Goal: Transaction & Acquisition: Purchase product/service

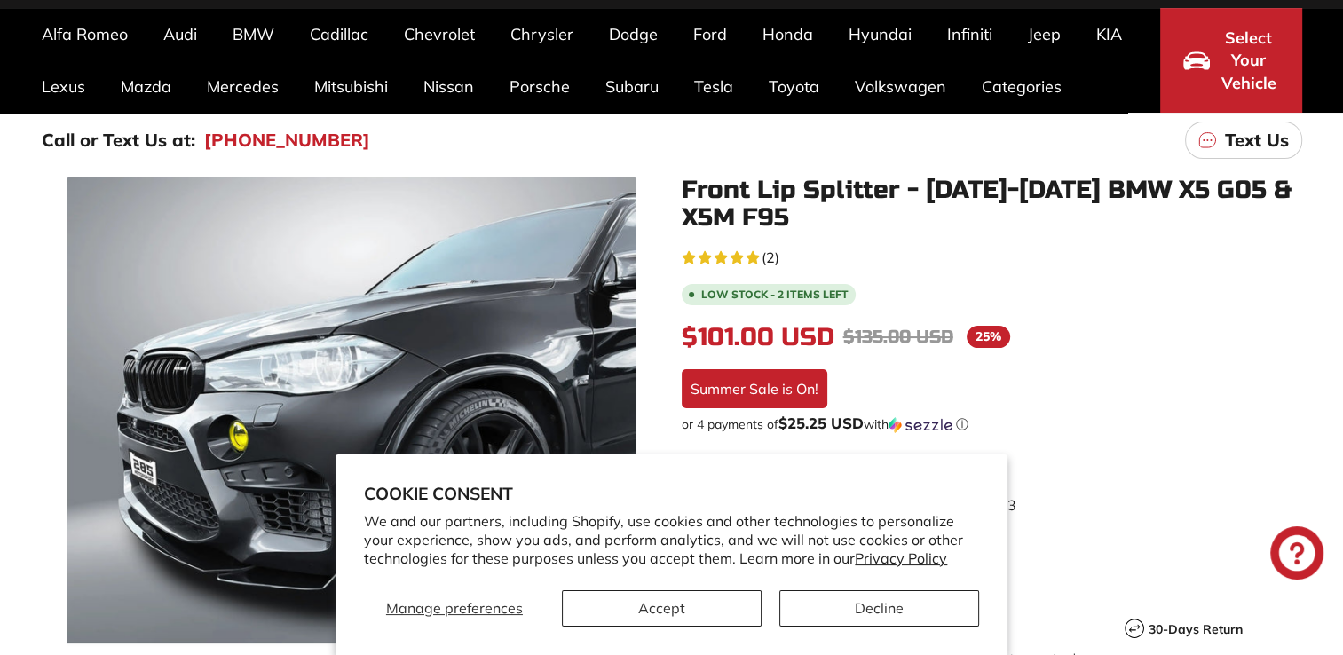
scroll to position [142, 0]
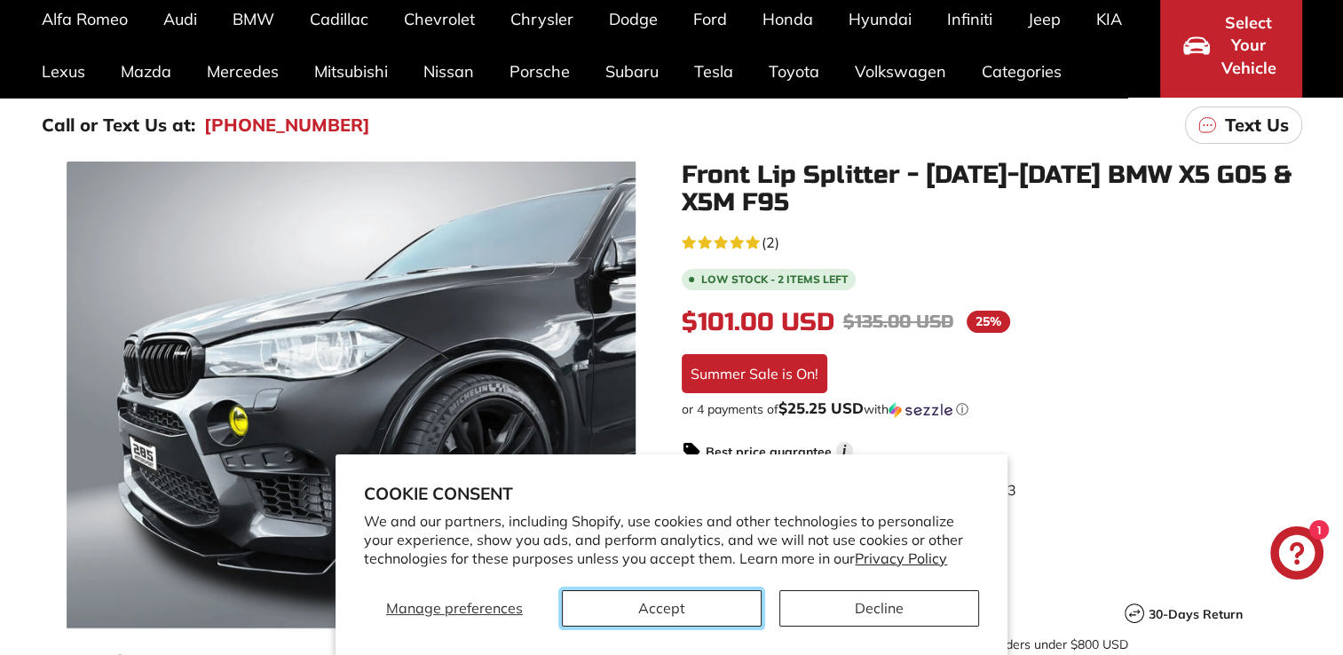
click at [678, 615] on button "Accept" at bounding box center [662, 608] width 200 height 36
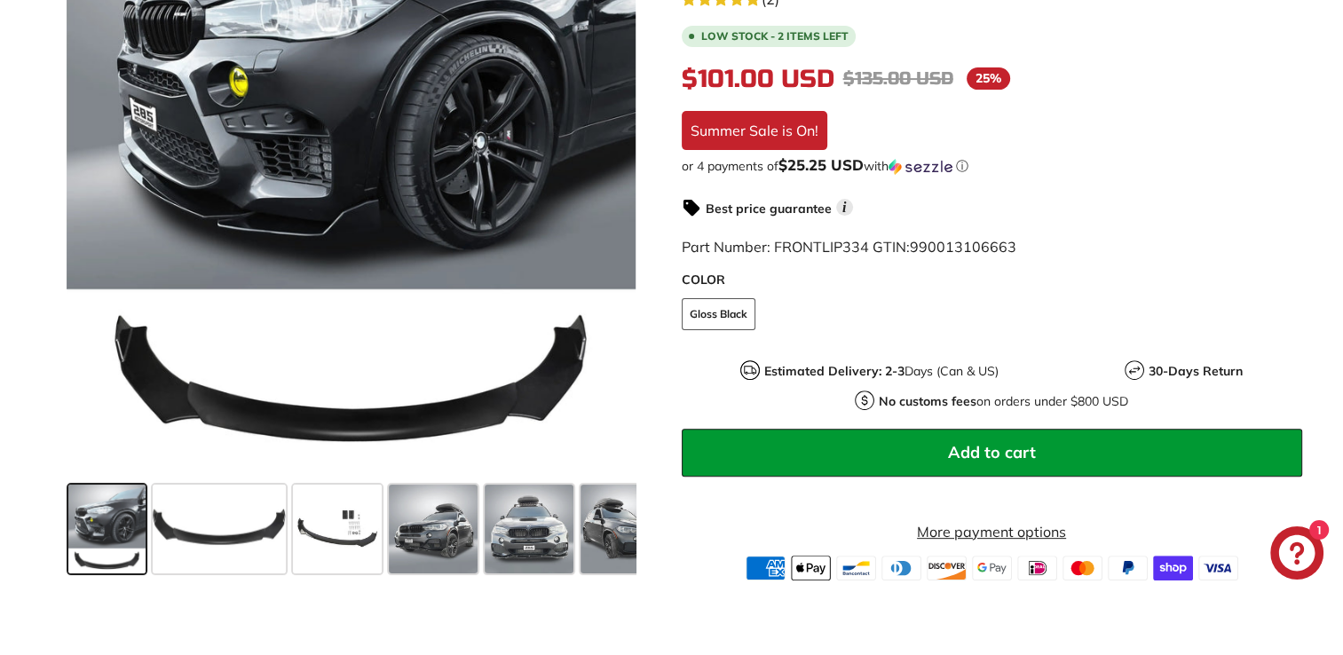
scroll to position [497, 0]
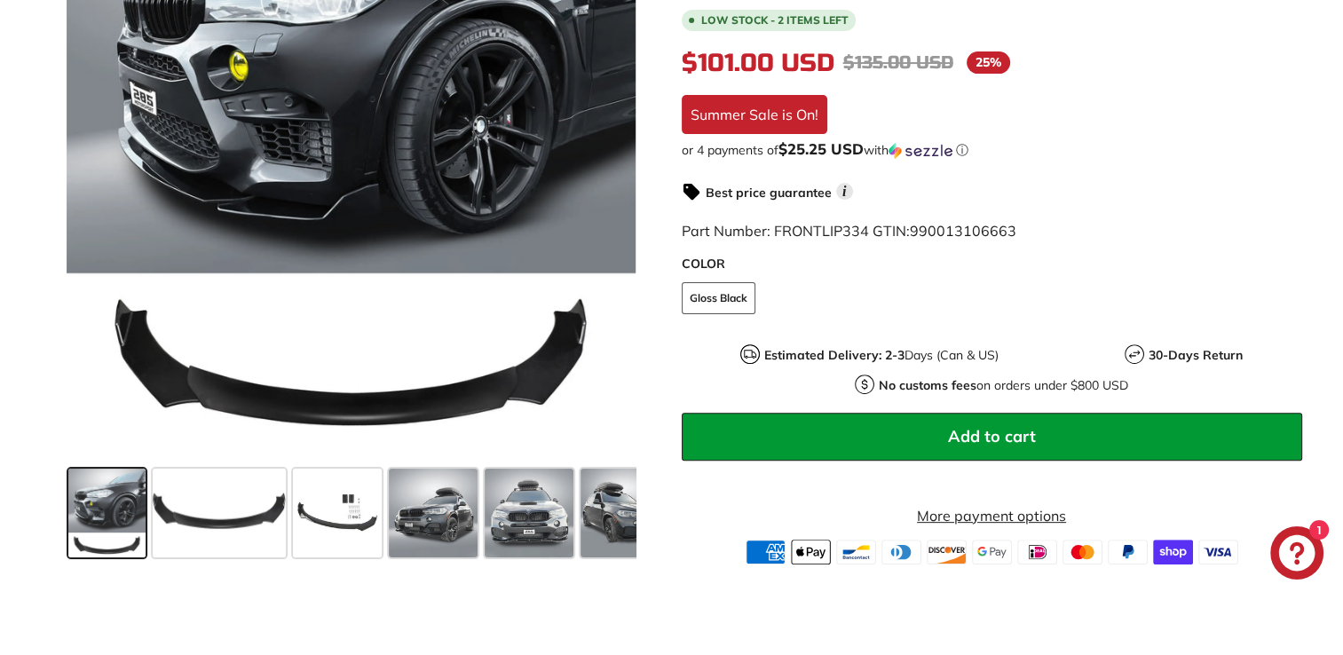
click at [140, 532] on span at bounding box center [106, 513] width 77 height 89
click at [195, 532] on span at bounding box center [219, 513] width 133 height 89
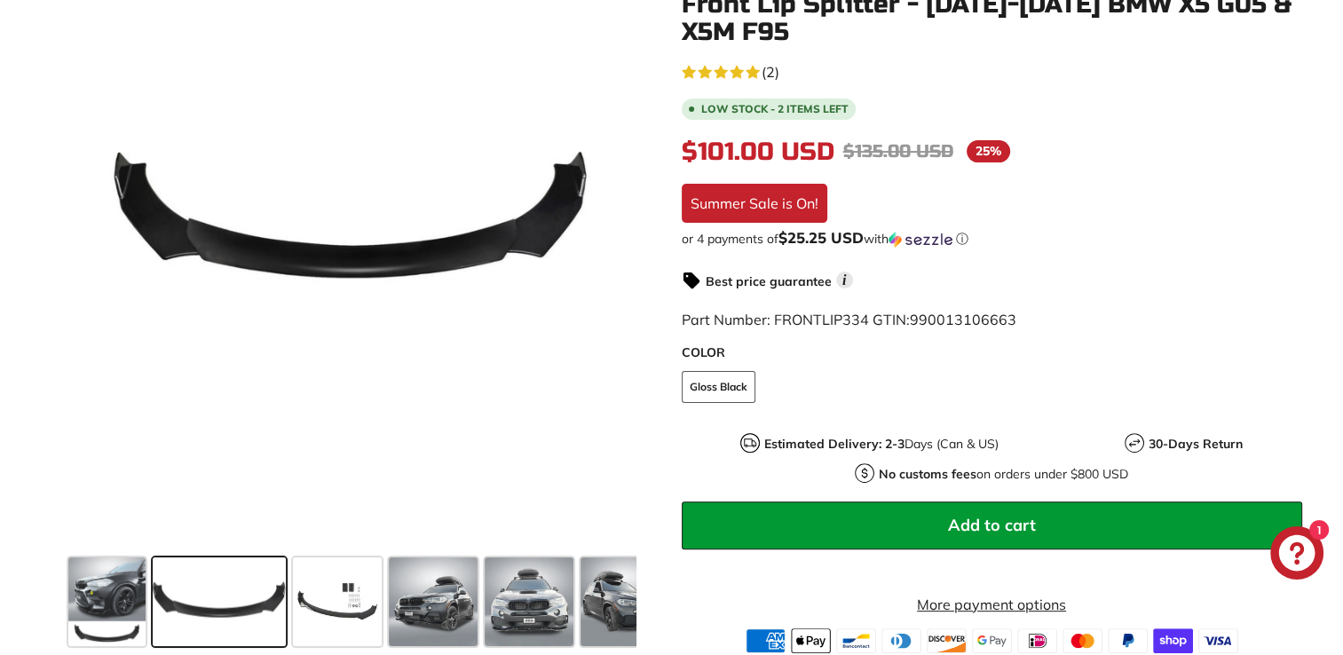
scroll to position [390, 0]
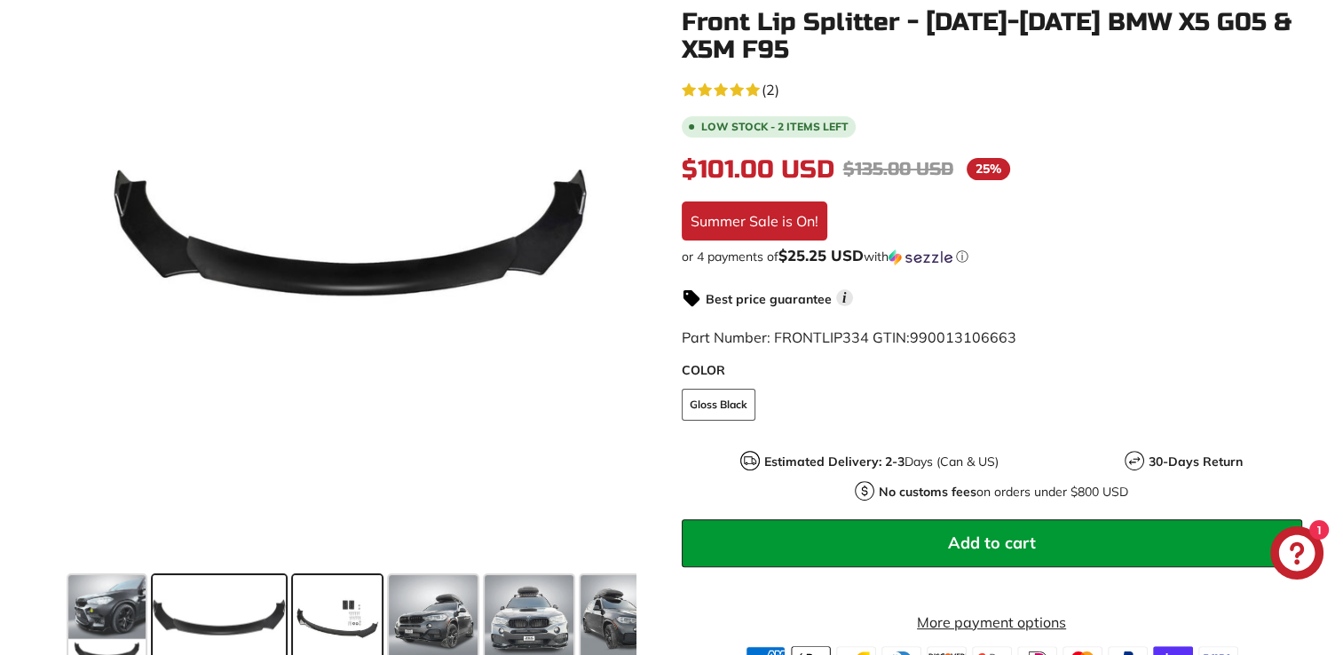
click at [351, 585] on span at bounding box center [337, 619] width 89 height 89
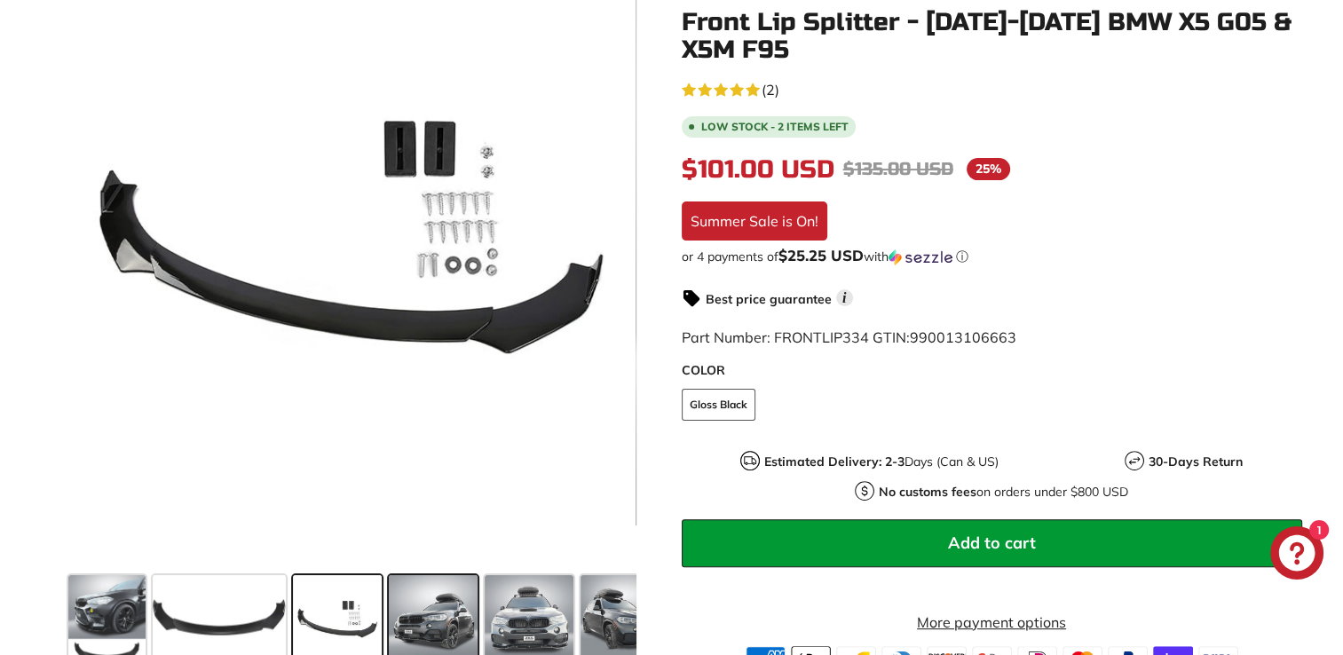
click at [440, 619] on span at bounding box center [433, 619] width 89 height 89
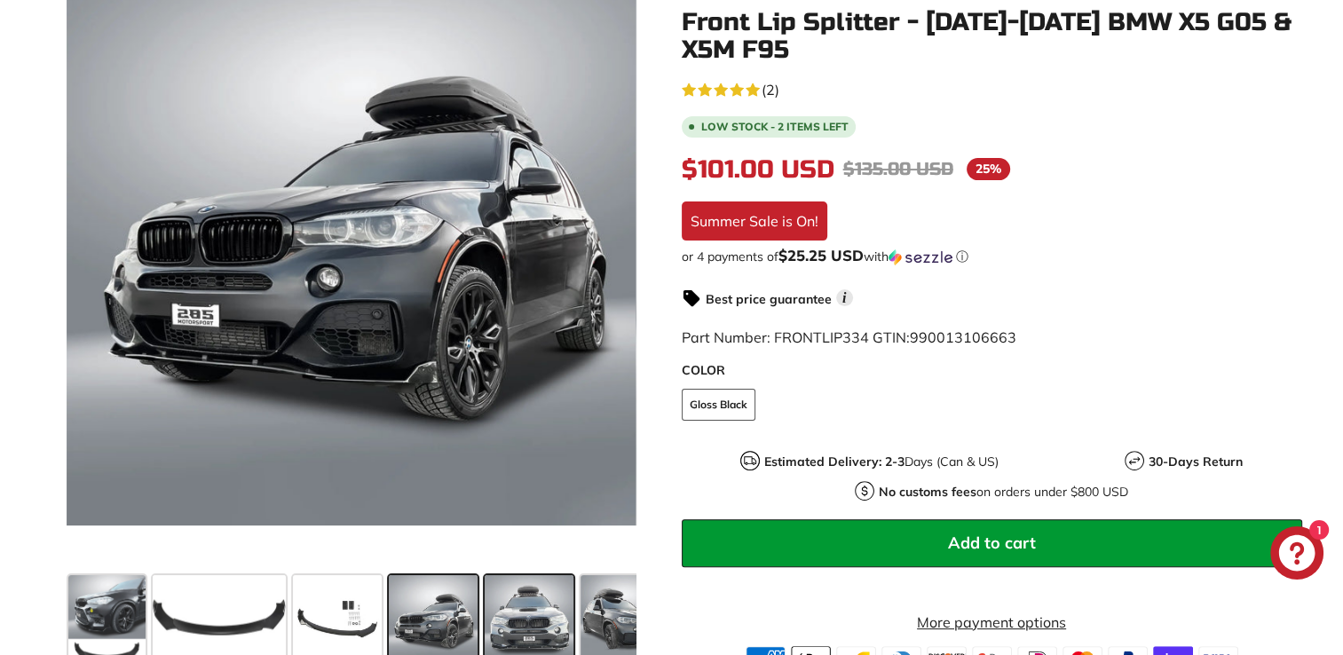
click at [546, 618] on span at bounding box center [528, 619] width 89 height 89
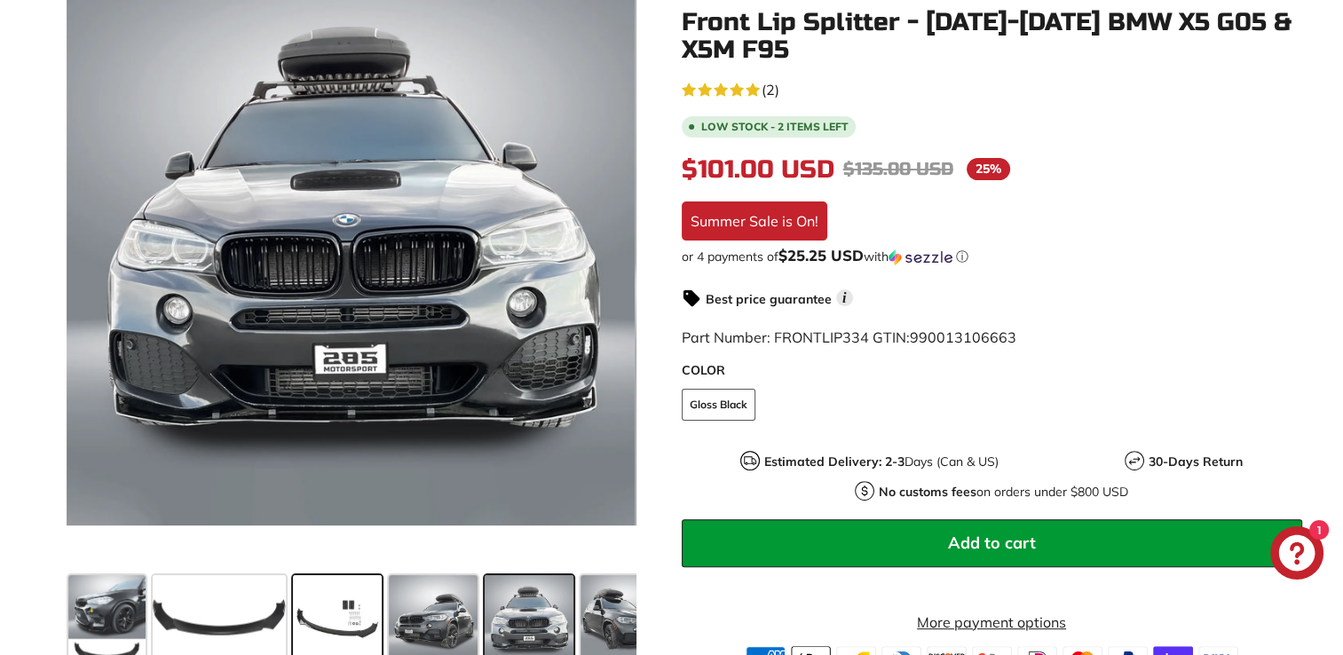
click at [340, 609] on span at bounding box center [337, 619] width 89 height 89
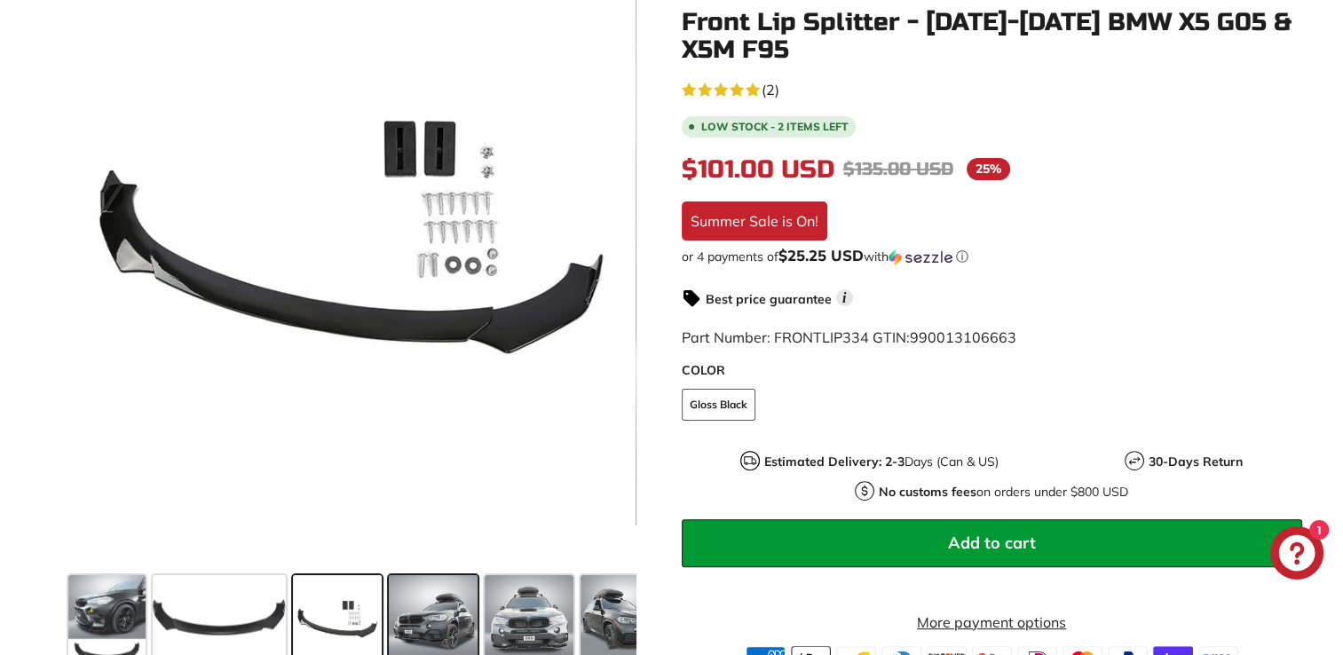
click at [415, 623] on span at bounding box center [433, 619] width 89 height 89
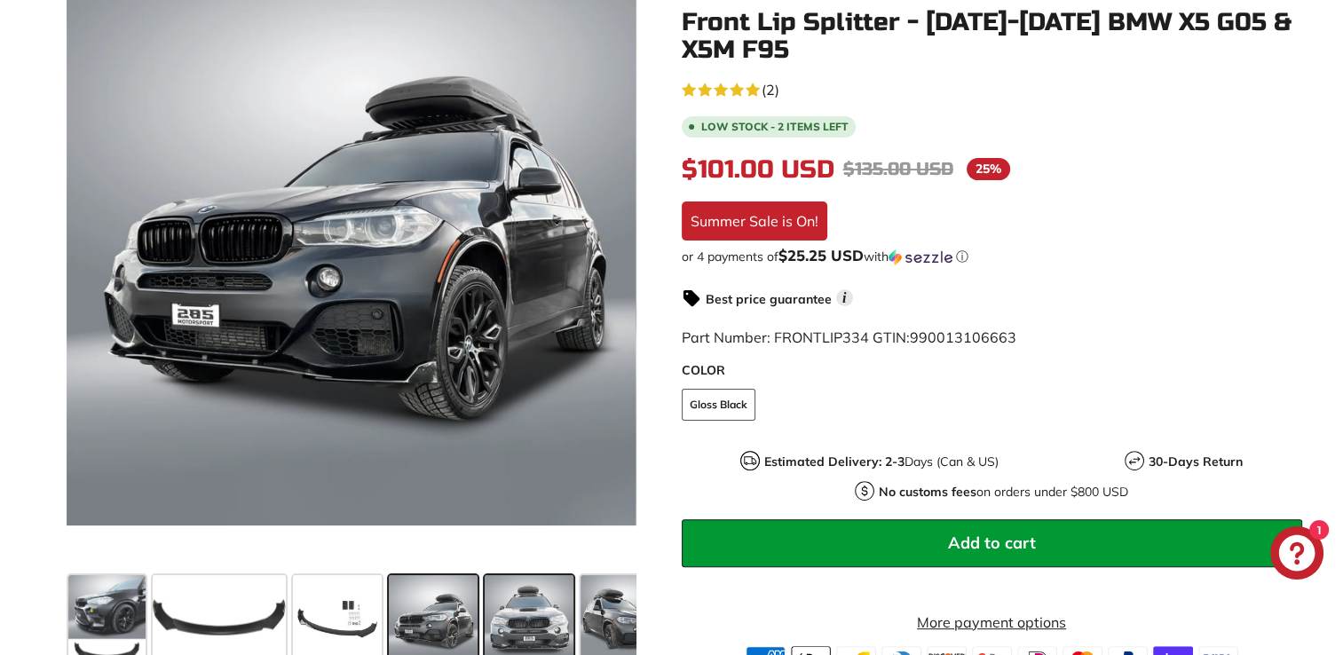
click at [557, 612] on span at bounding box center [528, 619] width 89 height 89
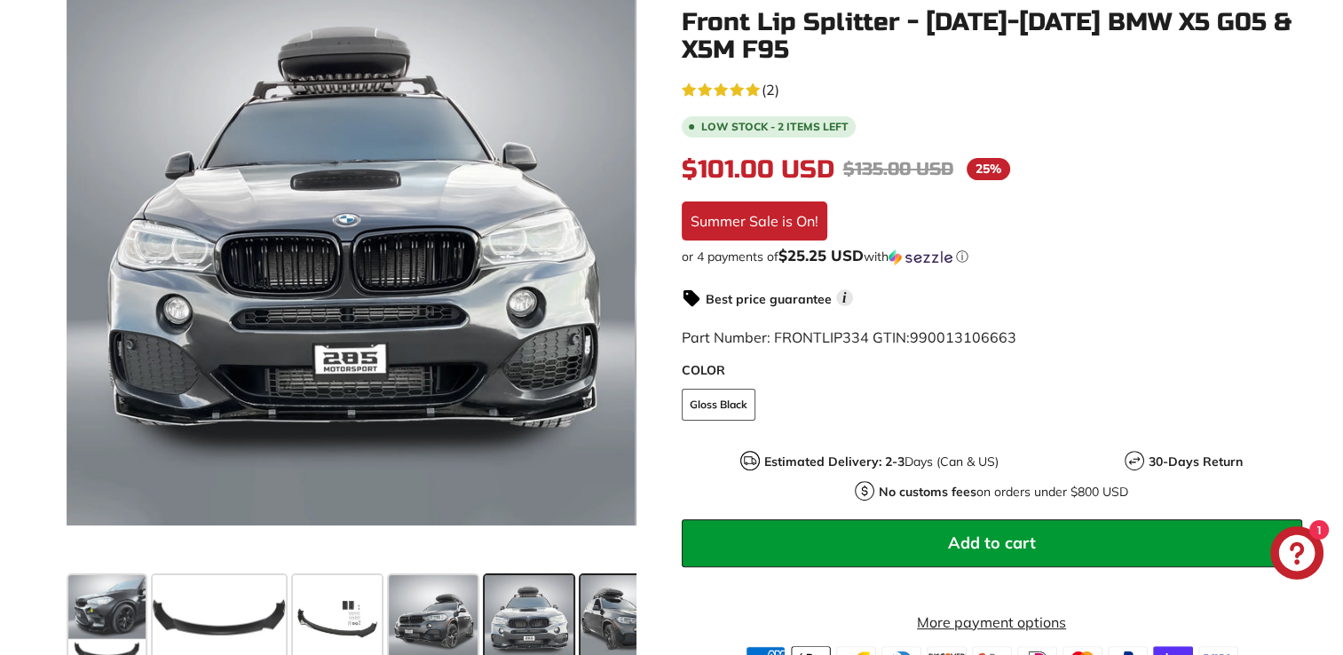
click at [624, 626] on span at bounding box center [624, 619] width 89 height 89
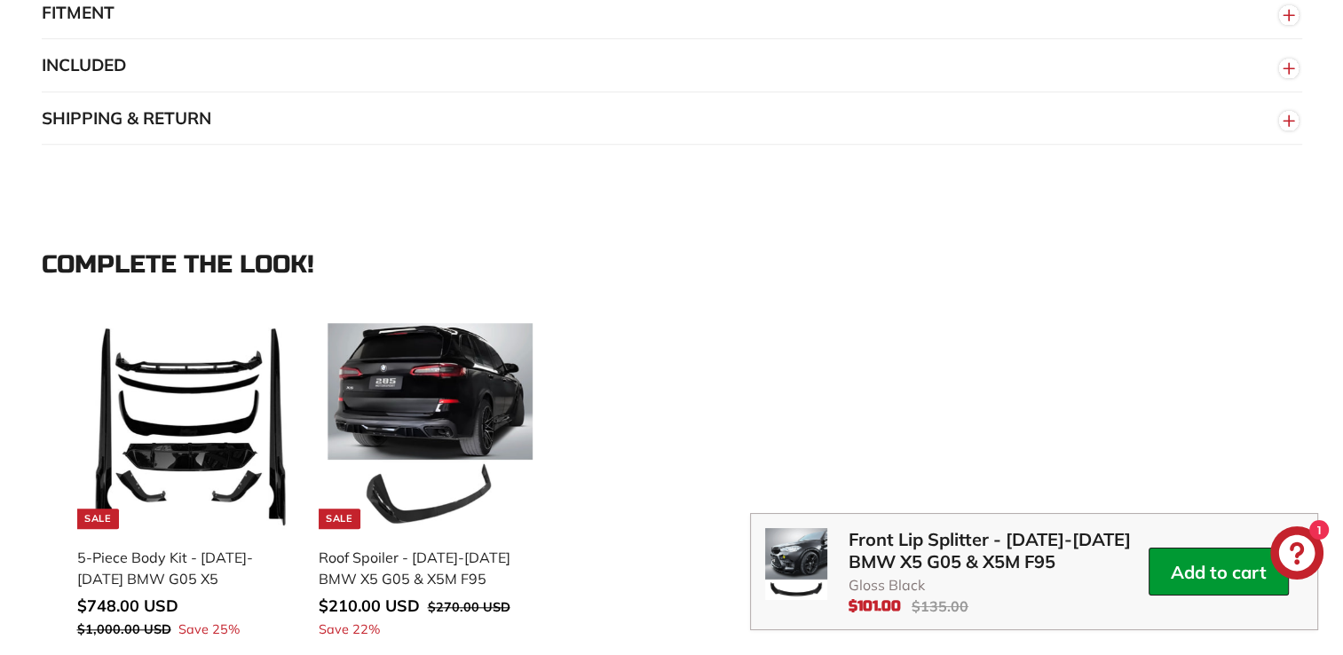
scroll to position [1562, 0]
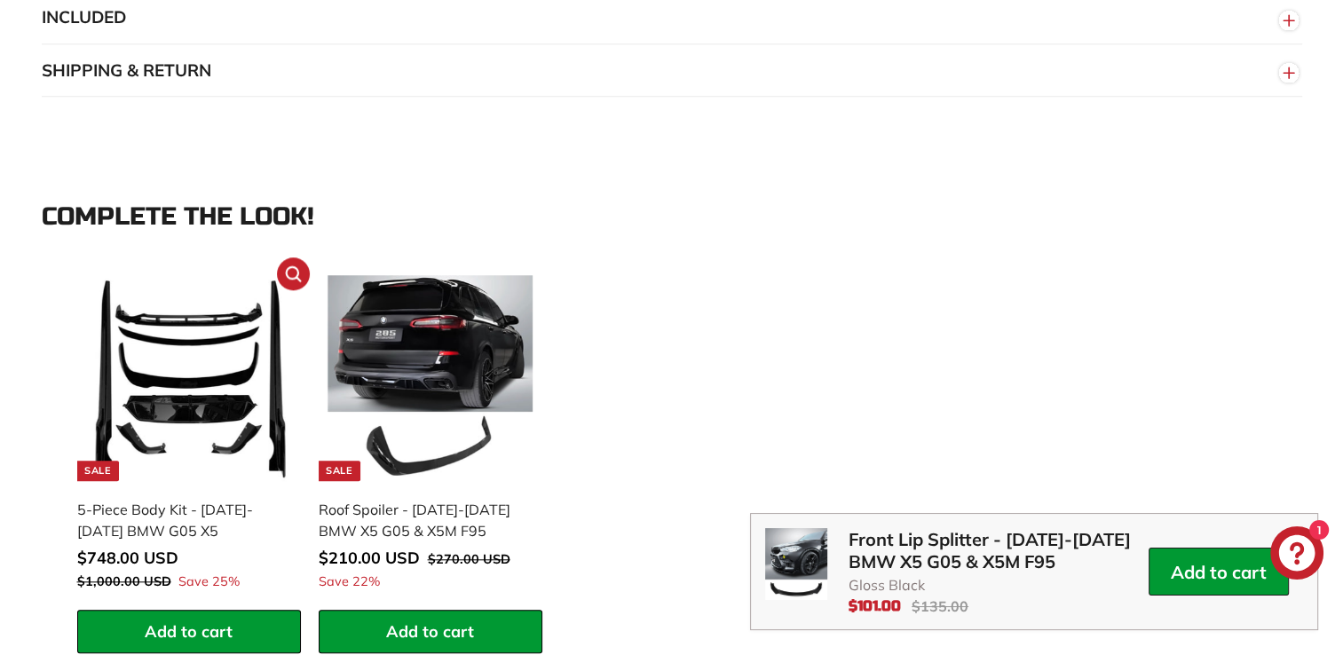
click at [204, 403] on img at bounding box center [189, 378] width 206 height 206
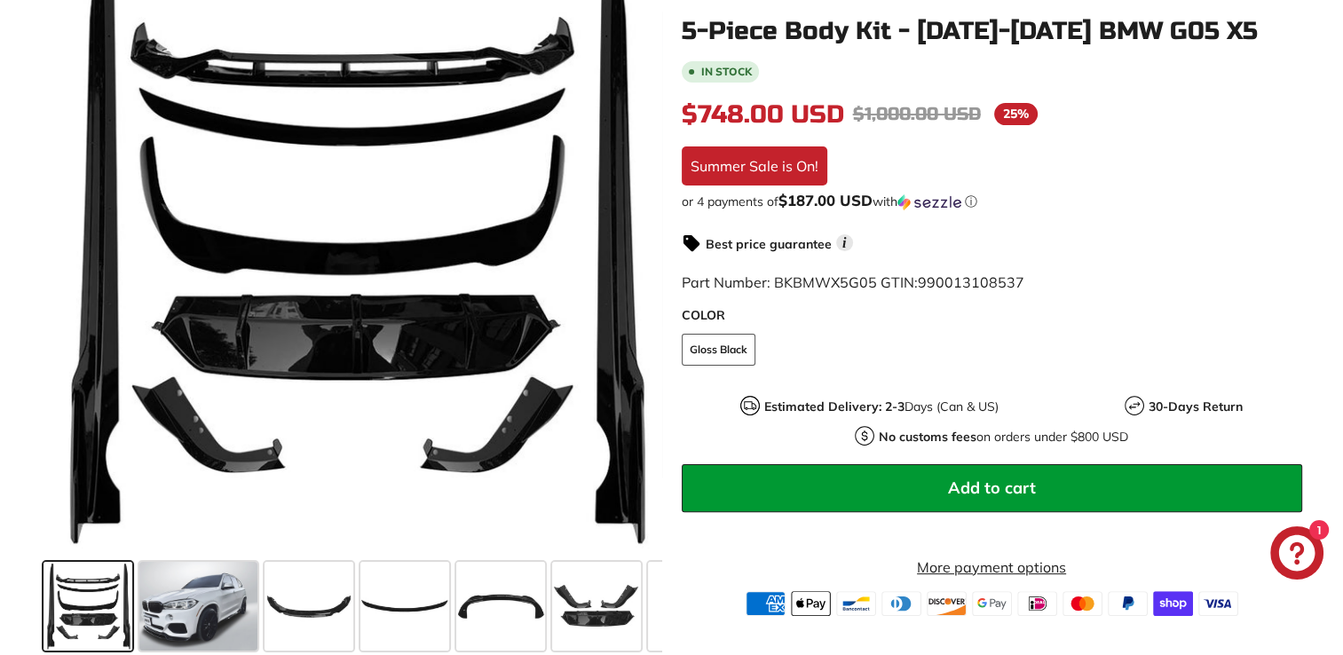
scroll to position [355, 0]
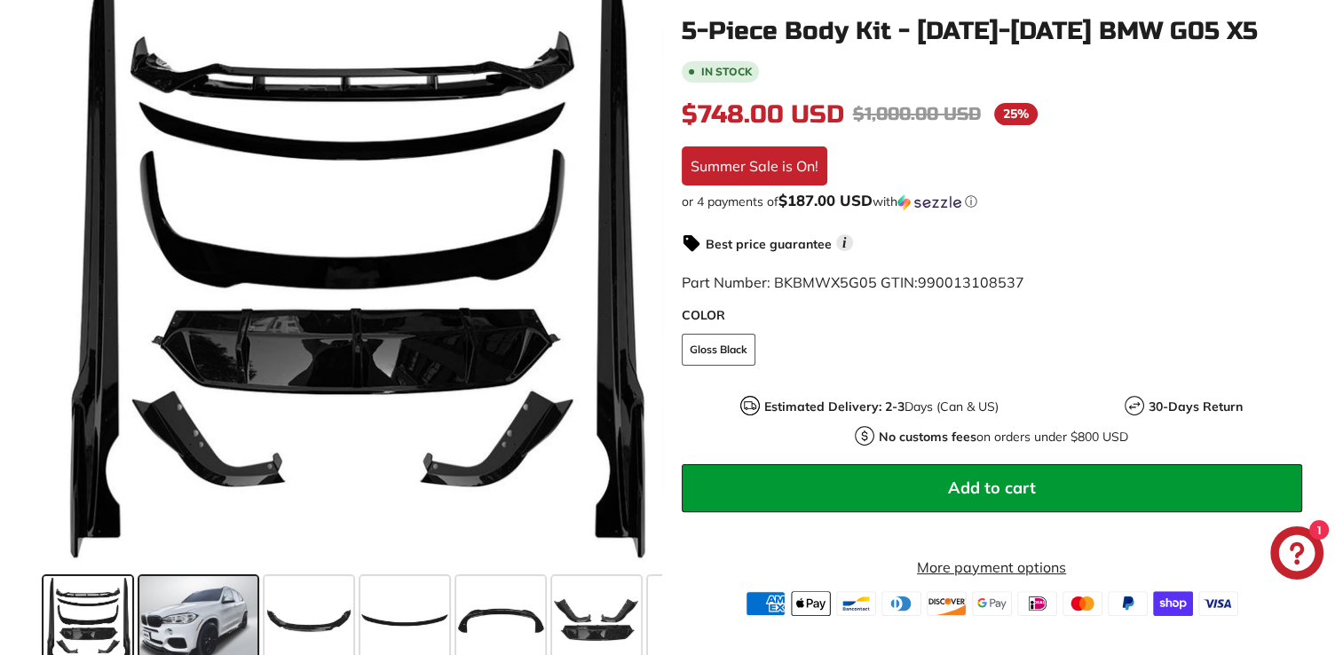
click at [195, 610] on span at bounding box center [198, 620] width 118 height 89
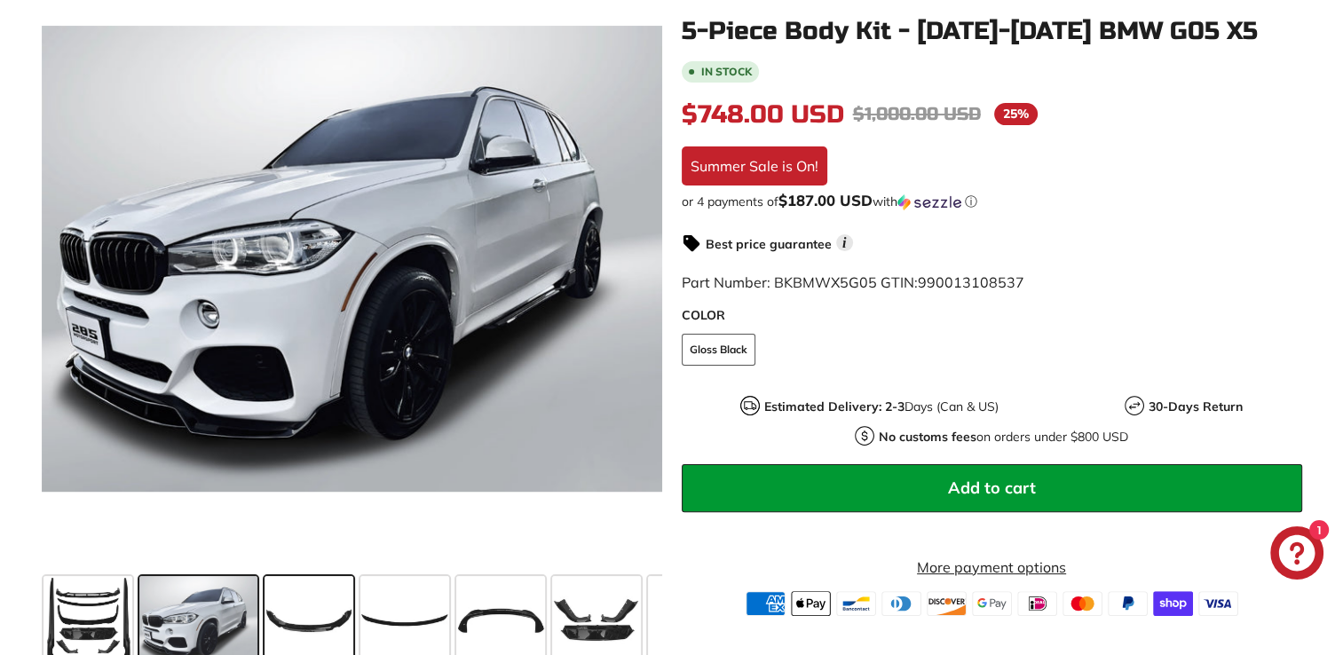
click at [321, 623] on span at bounding box center [308, 620] width 89 height 89
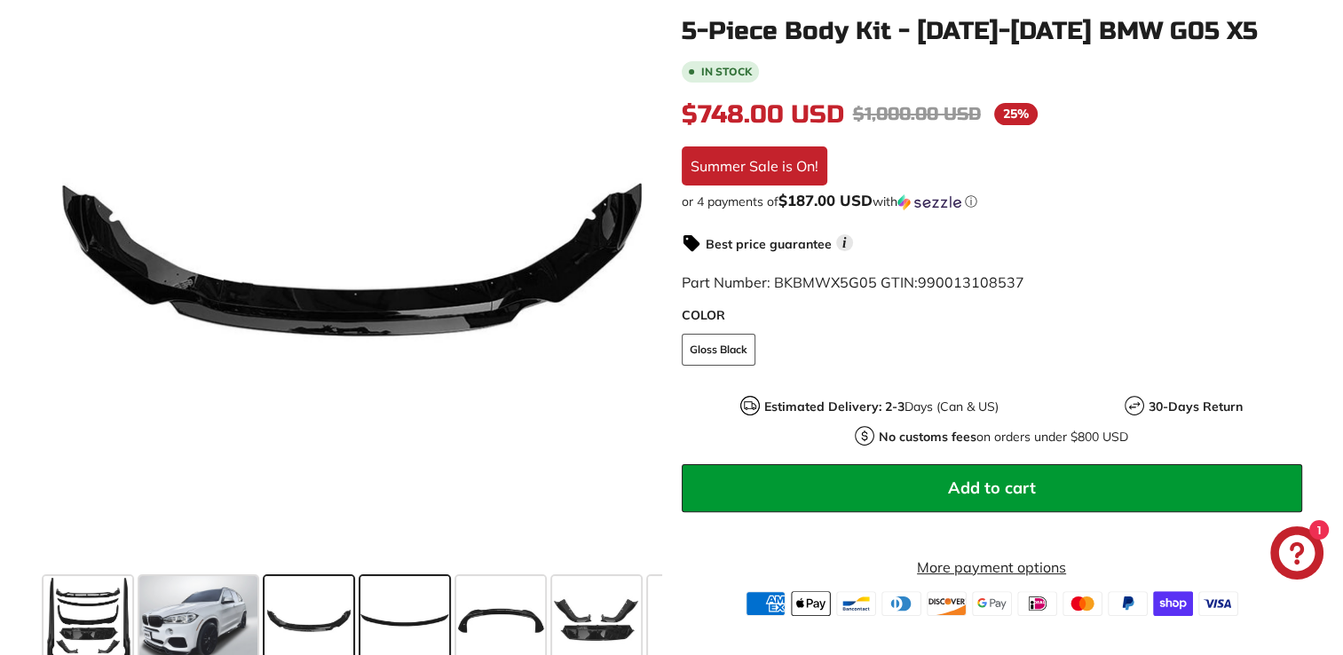
click at [402, 625] on span at bounding box center [404, 620] width 89 height 89
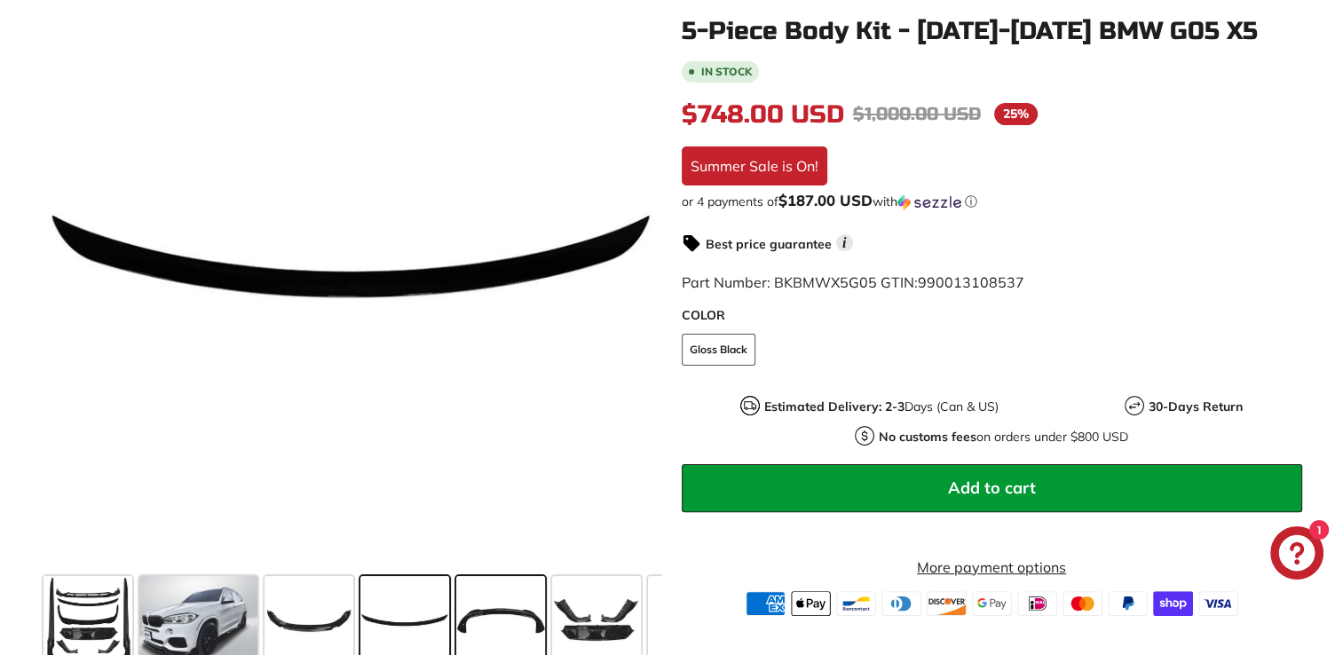
click at [490, 627] on span at bounding box center [500, 620] width 89 height 89
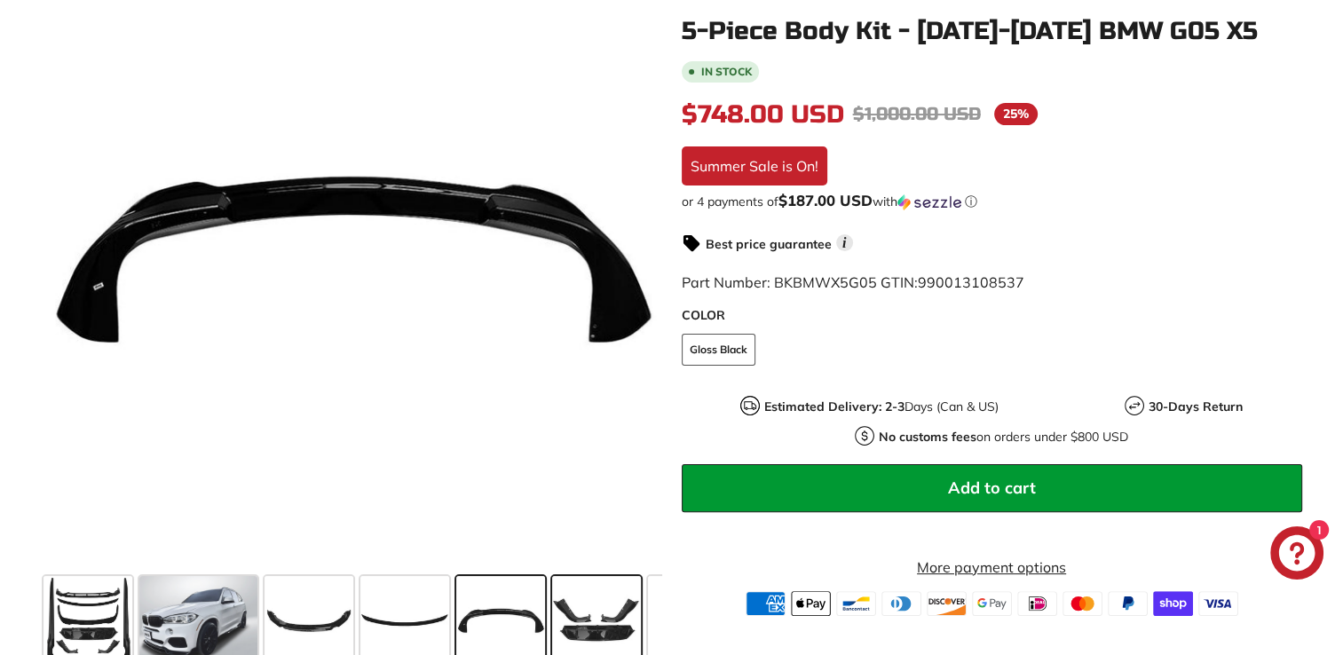
click at [600, 618] on span at bounding box center [596, 620] width 89 height 89
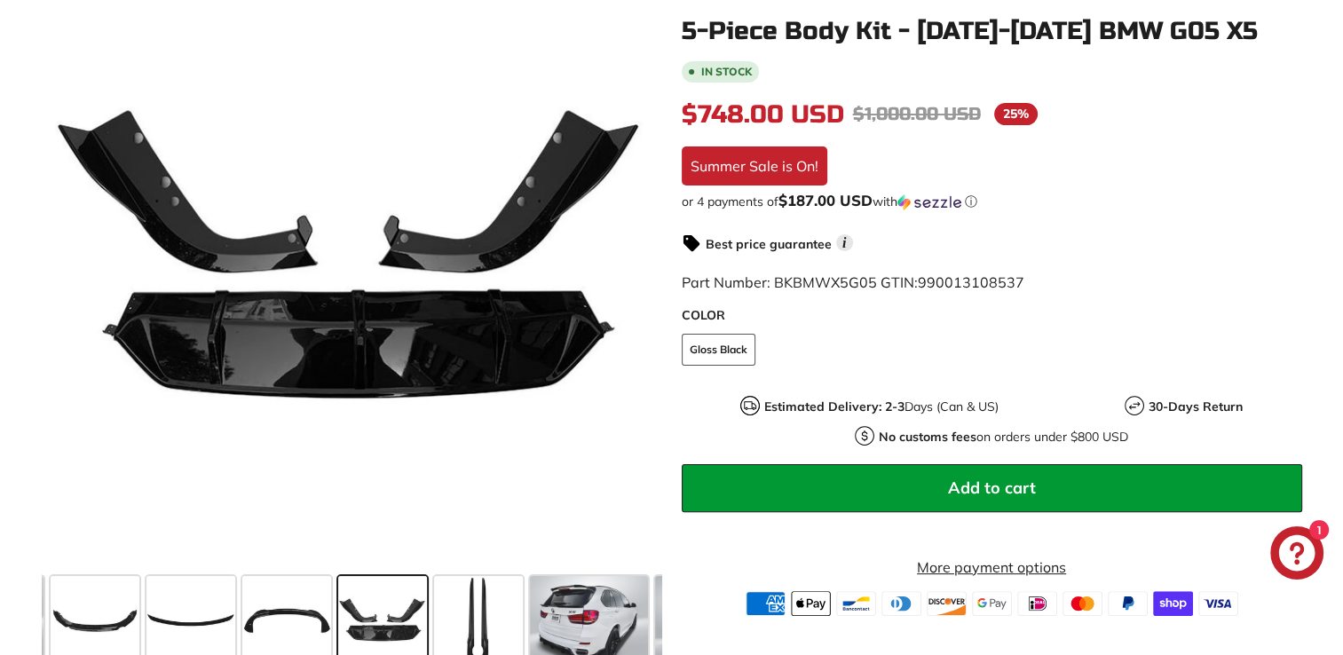
scroll to position [0, 244]
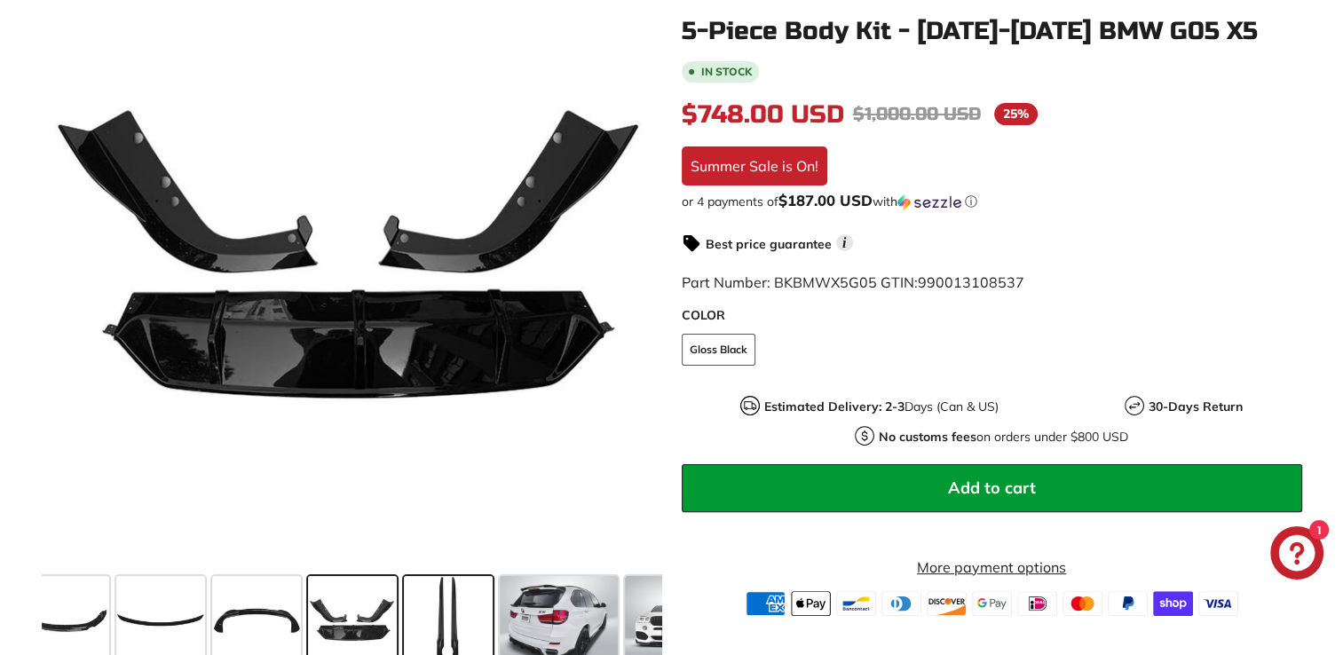
click at [468, 603] on span at bounding box center [448, 620] width 89 height 89
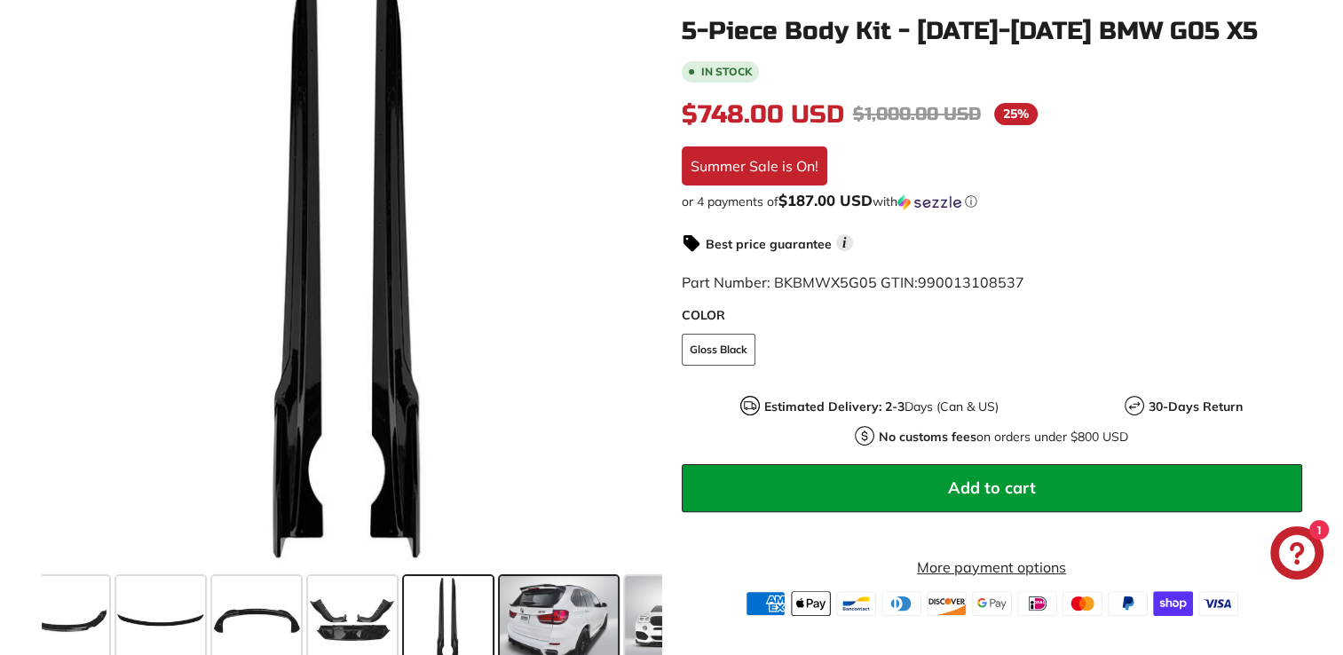
click at [543, 603] on span at bounding box center [559, 620] width 118 height 89
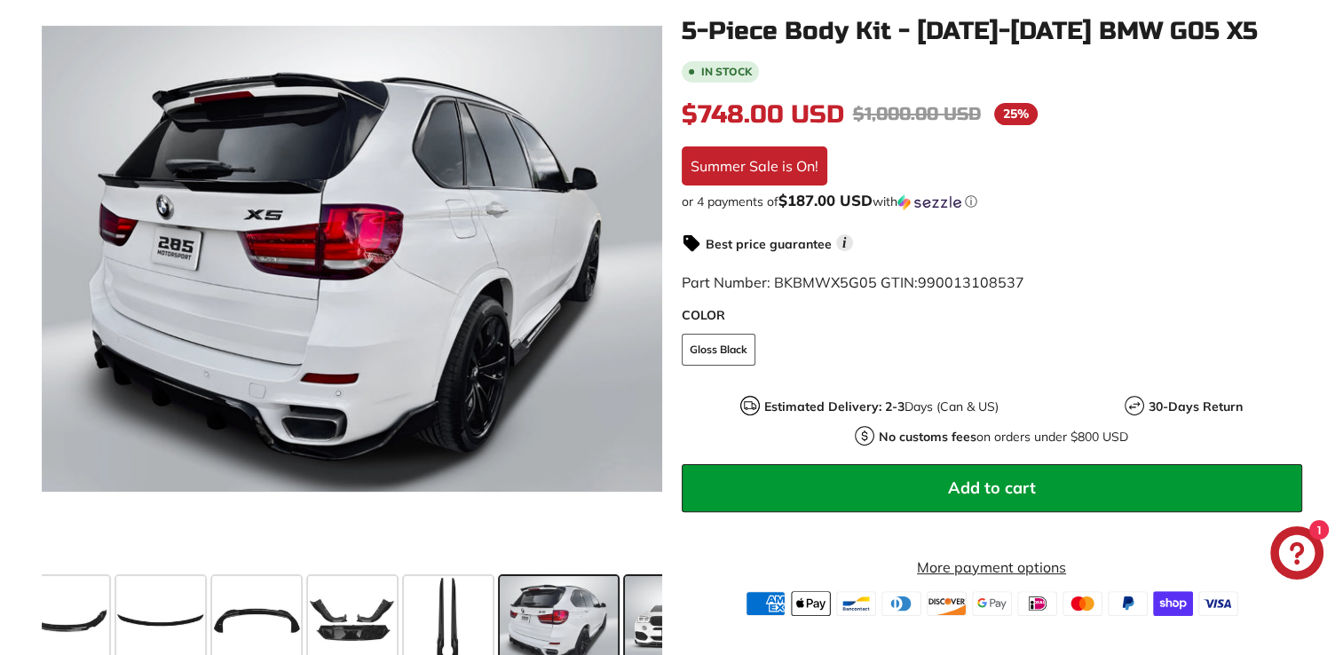
click at [646, 619] on span at bounding box center [669, 620] width 89 height 89
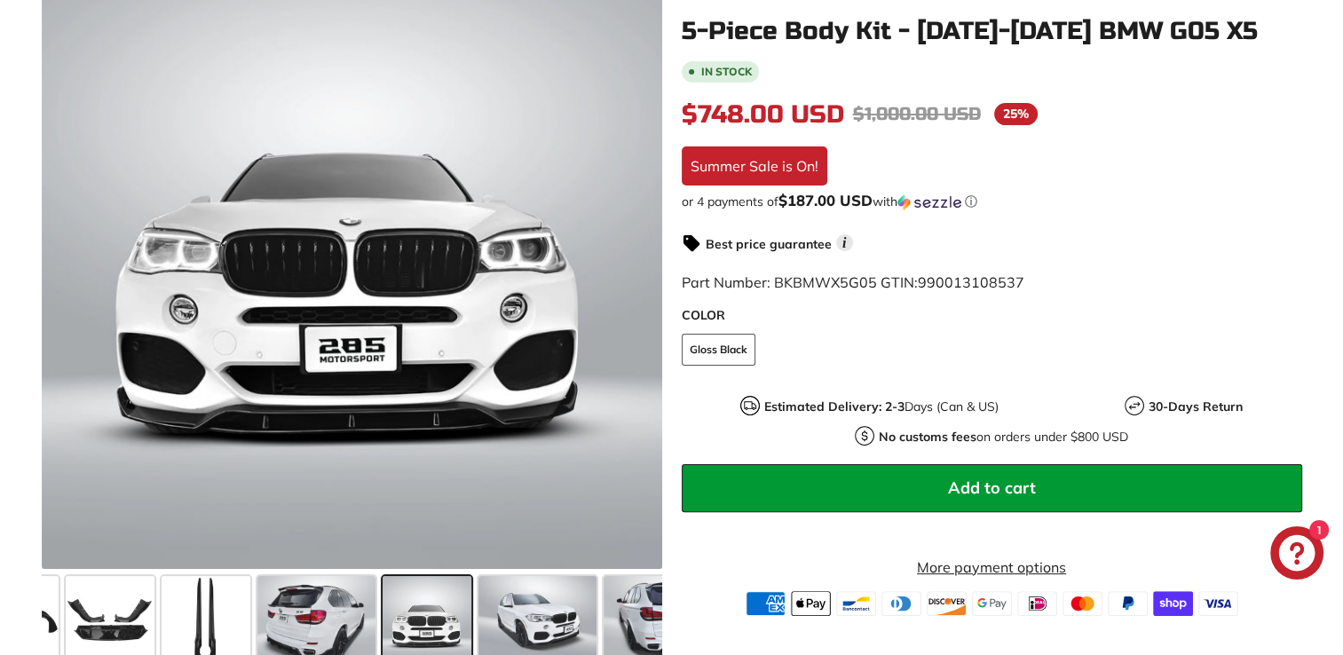
scroll to position [0, 562]
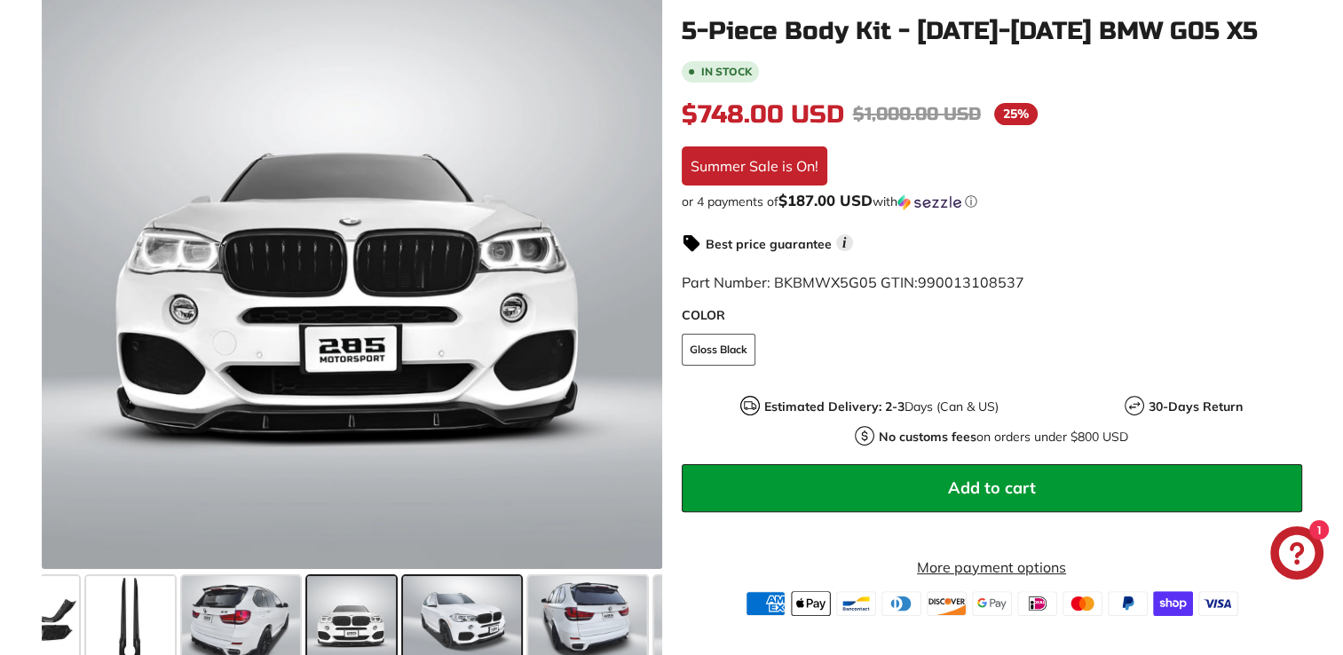
click at [459, 606] on span at bounding box center [462, 620] width 118 height 89
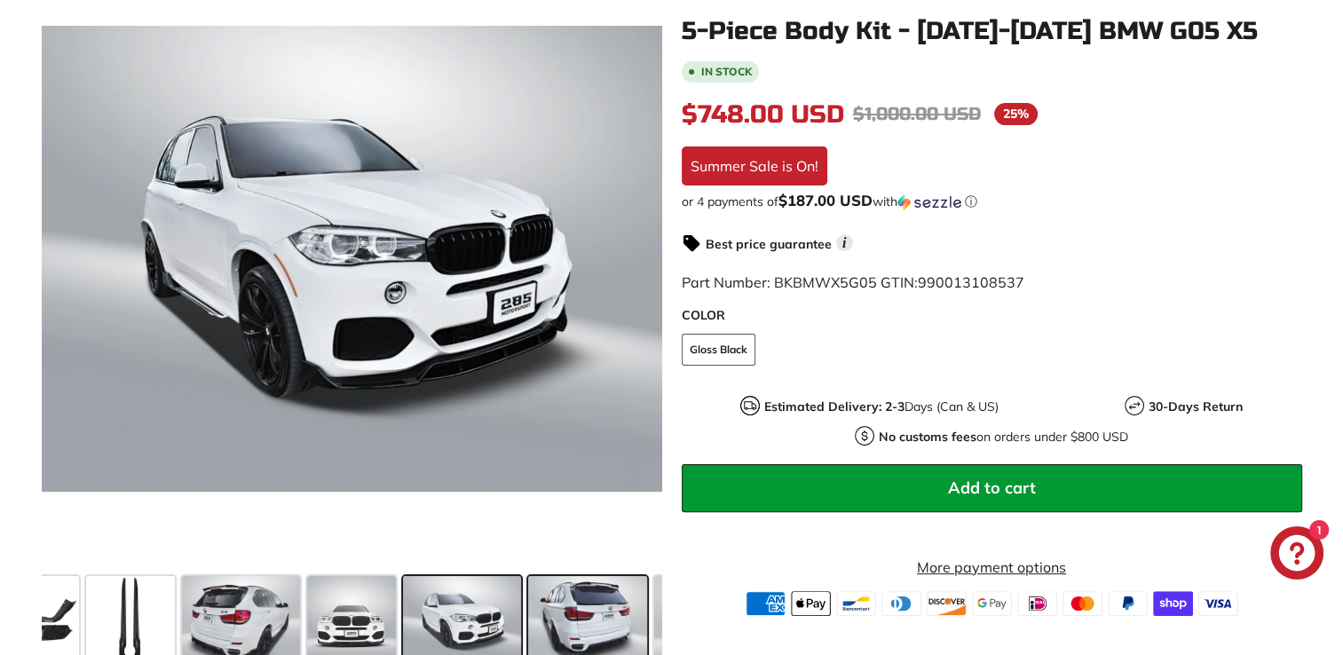
click at [608, 614] on span at bounding box center [587, 620] width 118 height 89
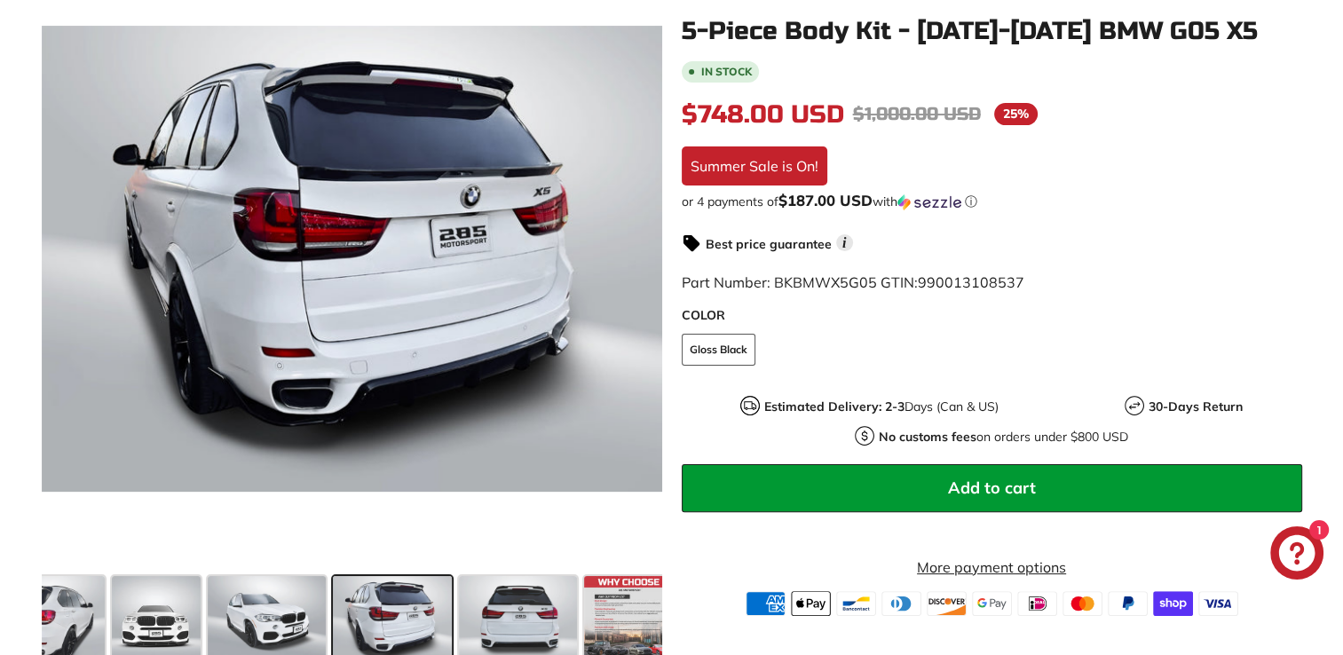
scroll to position [0, 771]
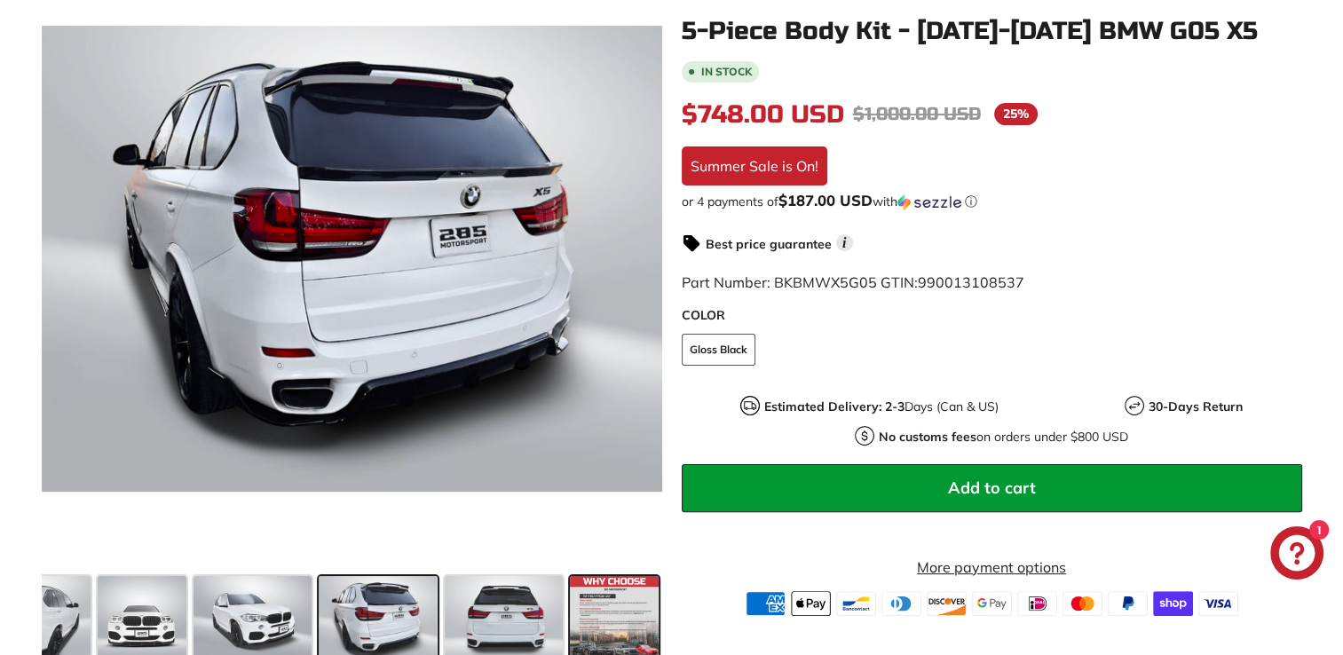
click at [626, 603] on span at bounding box center [614, 620] width 89 height 89
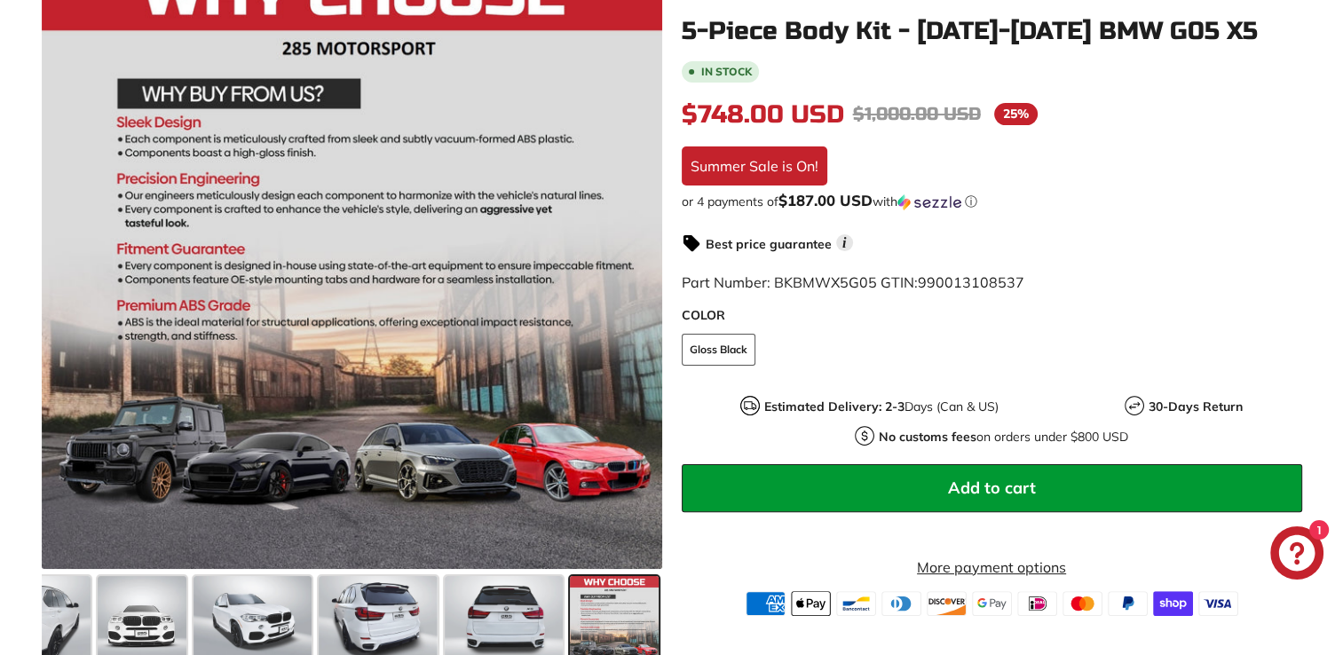
scroll to position [927, 0]
